Goal: Find specific page/section: Find specific page/section

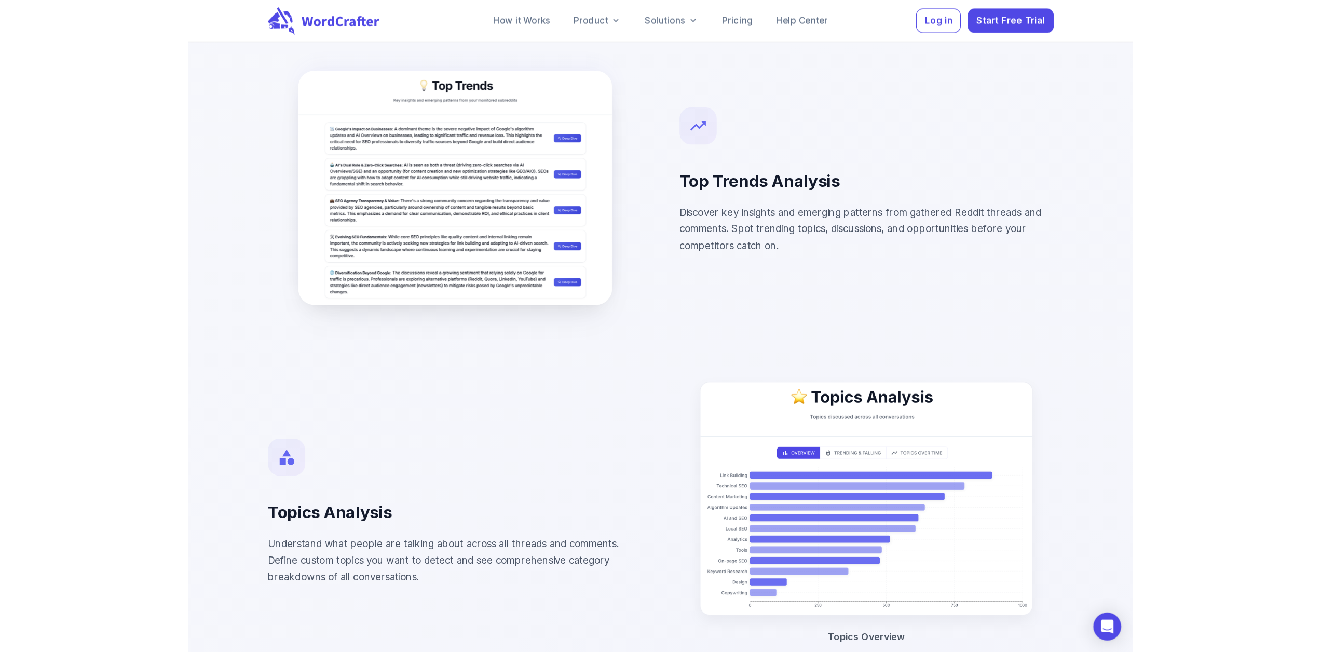
scroll to position [1540, 0]
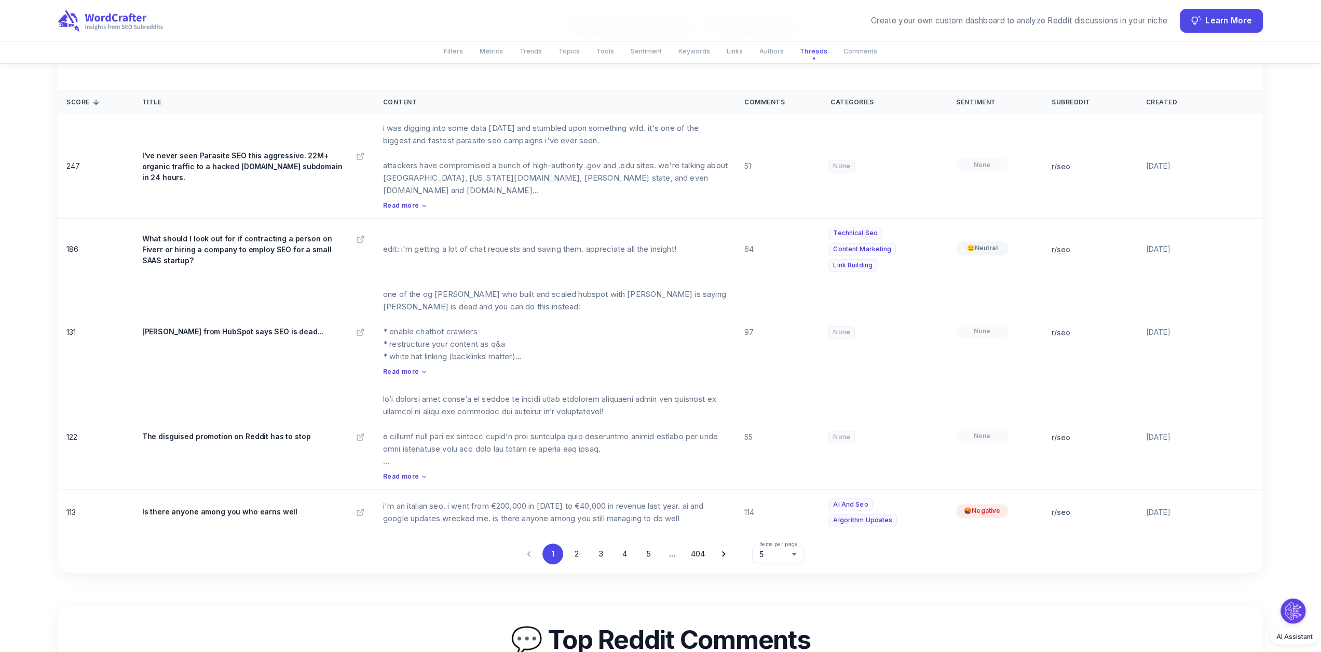
scroll to position [4414, 0]
